Goal: Navigation & Orientation: Find specific page/section

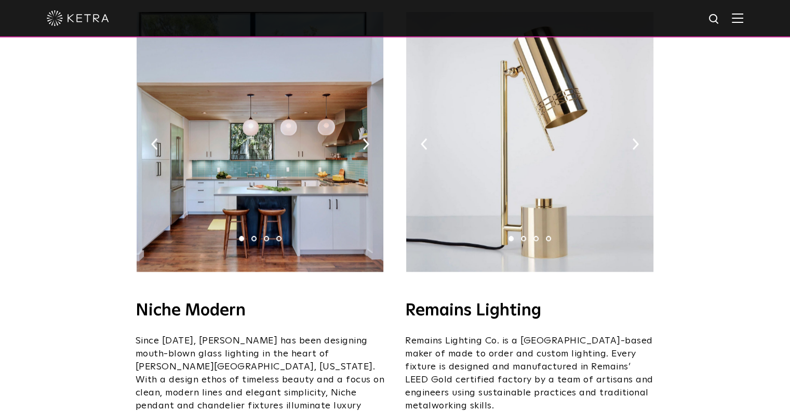
scroll to position [1195, 0]
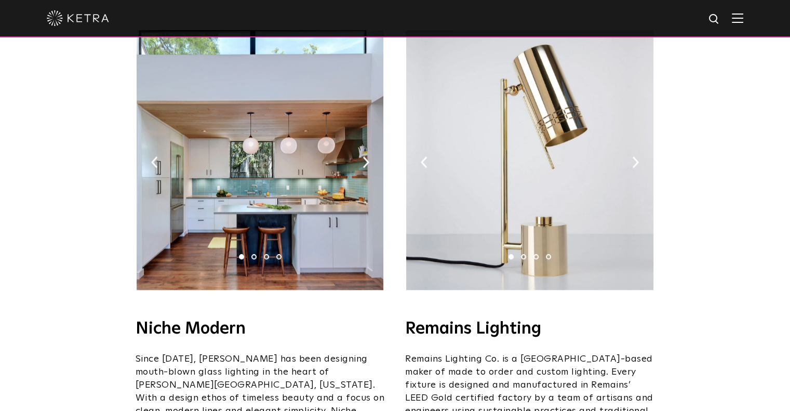
click at [274, 142] on img at bounding box center [260, 160] width 247 height 260
click at [363, 156] on img at bounding box center [366, 161] width 7 height 11
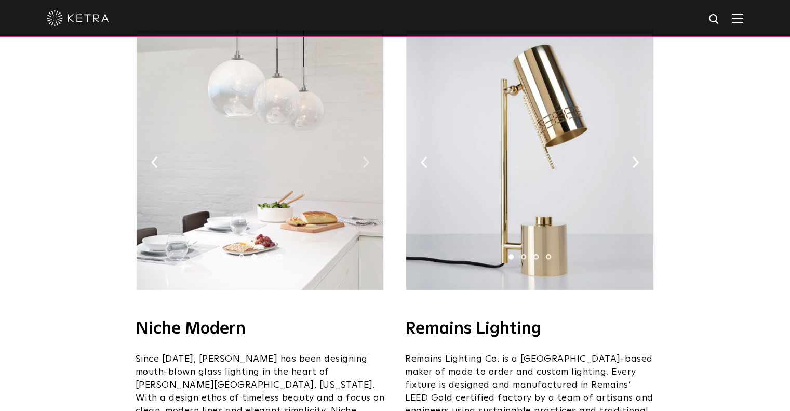
scroll to position [1143, 0]
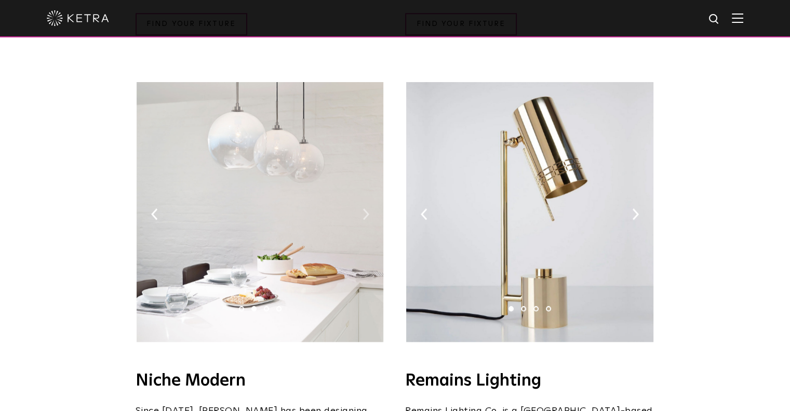
click at [363, 208] on img at bounding box center [366, 213] width 7 height 11
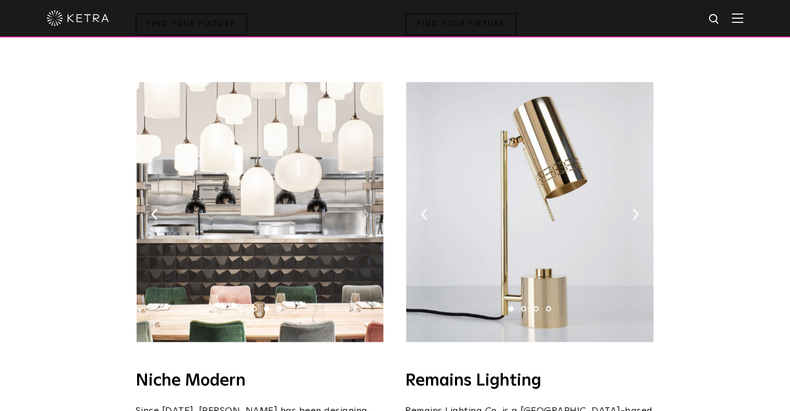
click at [364, 208] on img at bounding box center [366, 213] width 7 height 11
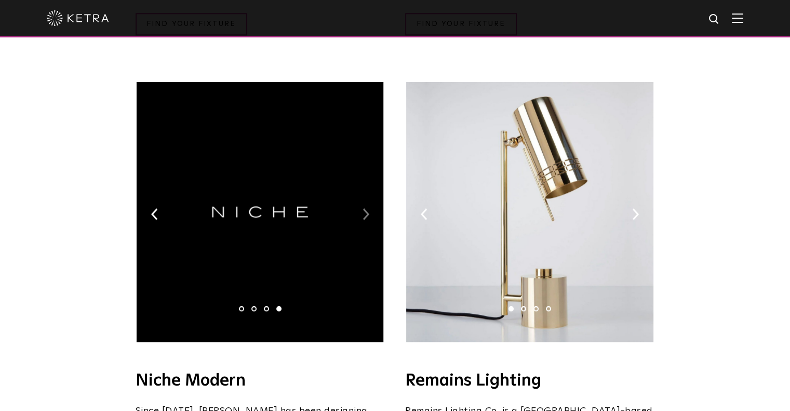
click at [365, 208] on img at bounding box center [366, 213] width 7 height 11
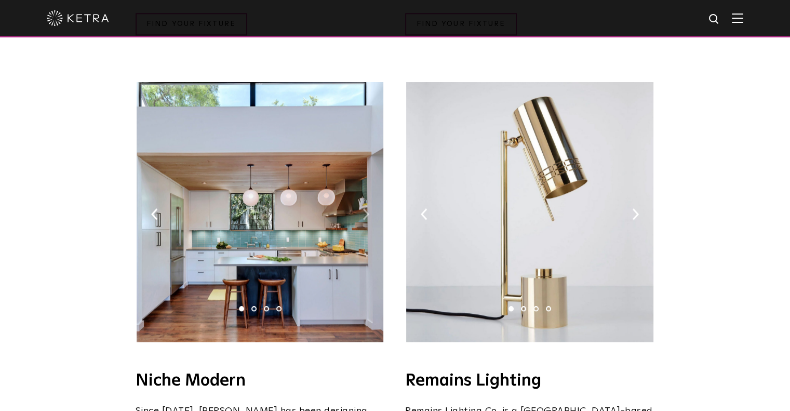
click at [364, 208] on img at bounding box center [366, 213] width 7 height 11
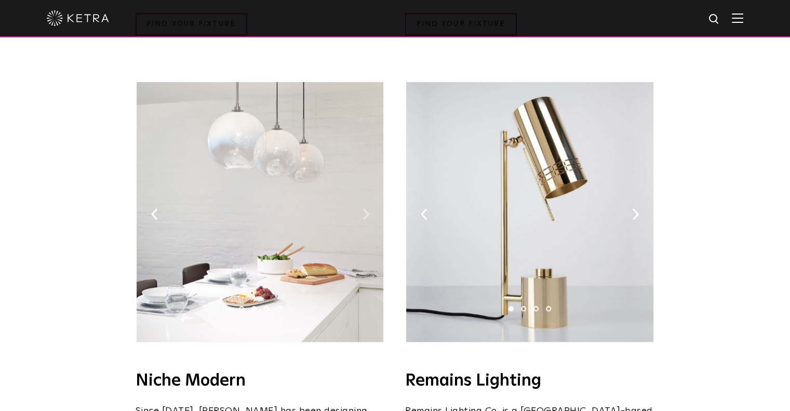
click at [364, 208] on img at bounding box center [366, 213] width 7 height 11
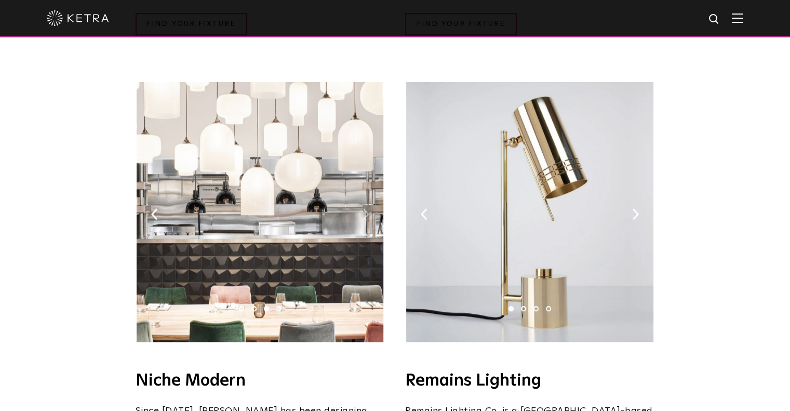
click at [364, 208] on img at bounding box center [366, 213] width 7 height 11
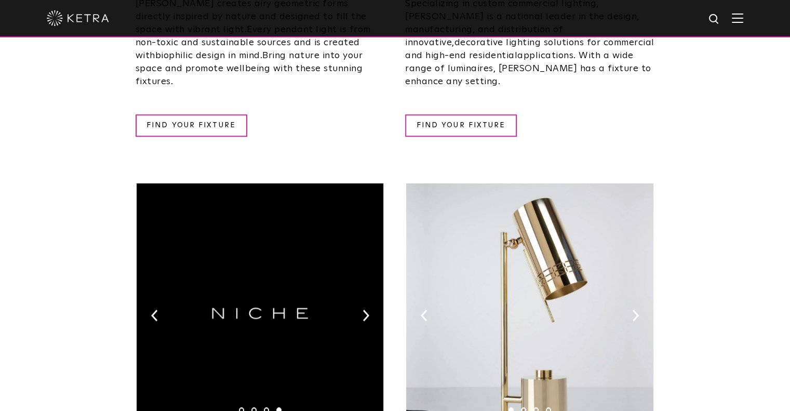
scroll to position [1039, 0]
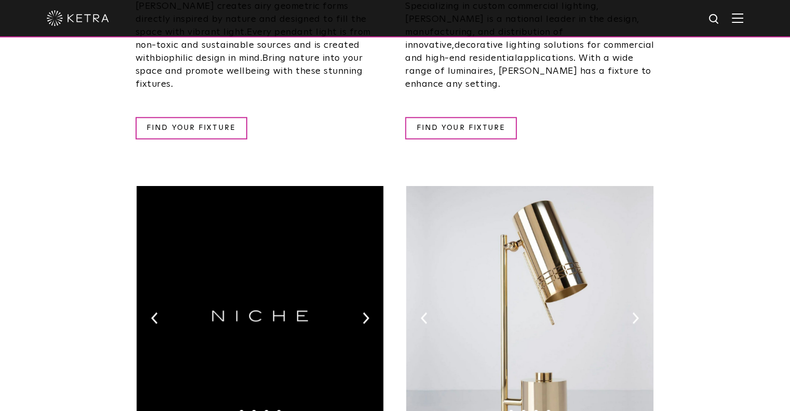
click at [161, 285] on img at bounding box center [260, 316] width 247 height 260
click at [156, 312] on img at bounding box center [154, 317] width 7 height 11
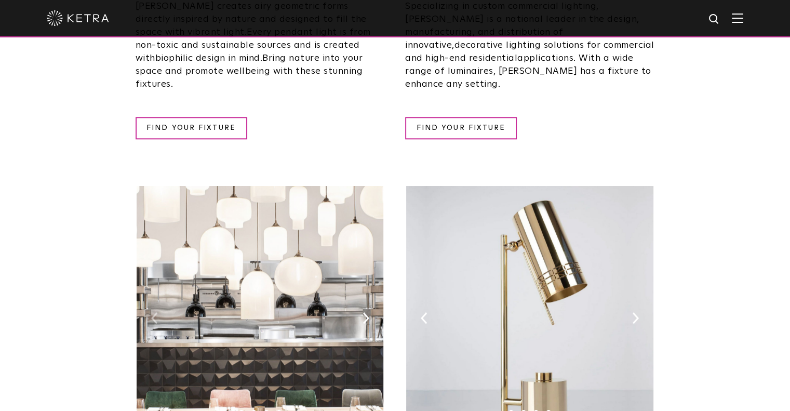
click at [156, 312] on img at bounding box center [154, 317] width 7 height 11
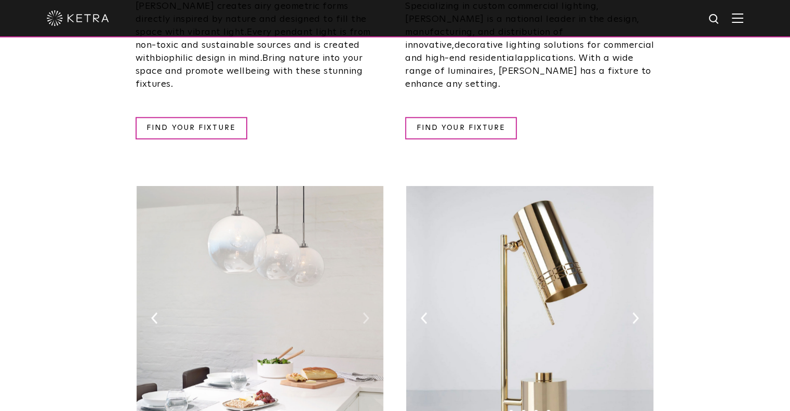
click at [365, 312] on img at bounding box center [366, 317] width 7 height 11
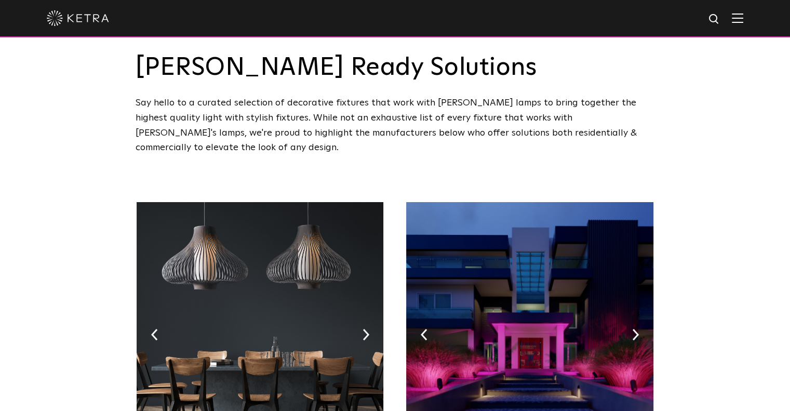
scroll to position [0, 0]
